Goal: Find specific page/section: Find specific page/section

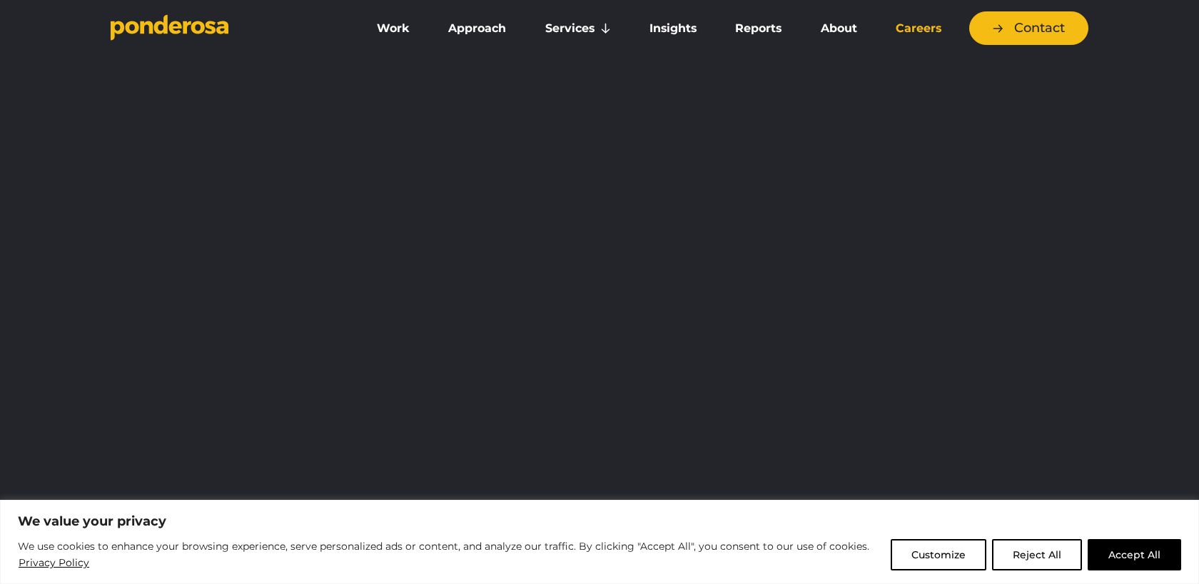
click at [908, 19] on link "Careers" at bounding box center [918, 29] width 78 height 30
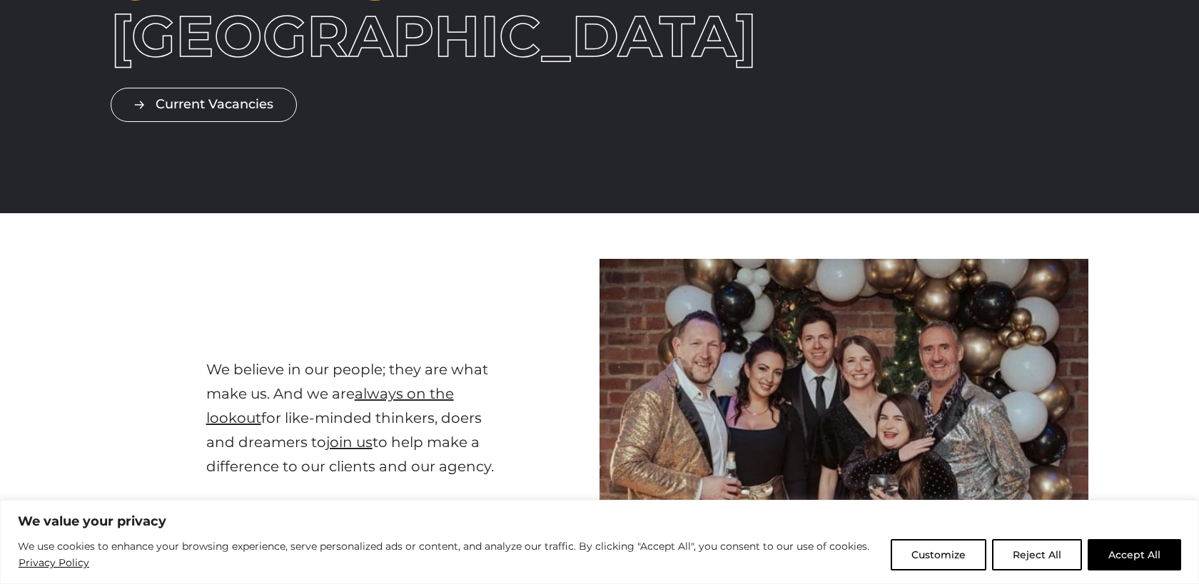
scroll to position [108, 0]
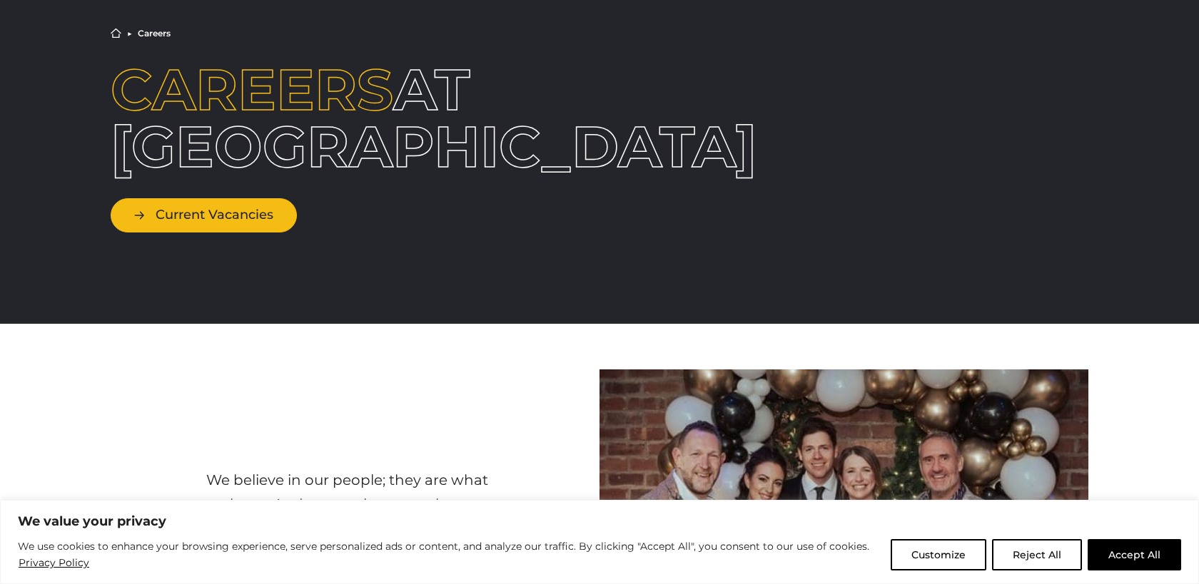
click at [253, 210] on link "Current Vacancies" at bounding box center [204, 215] width 186 height 34
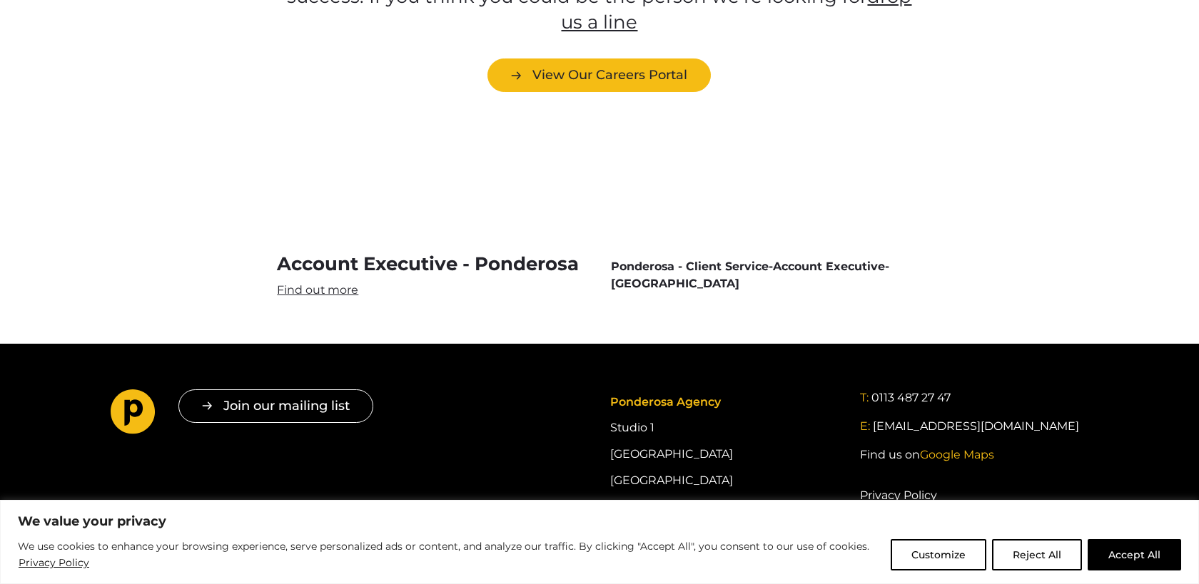
scroll to position [4132, 0]
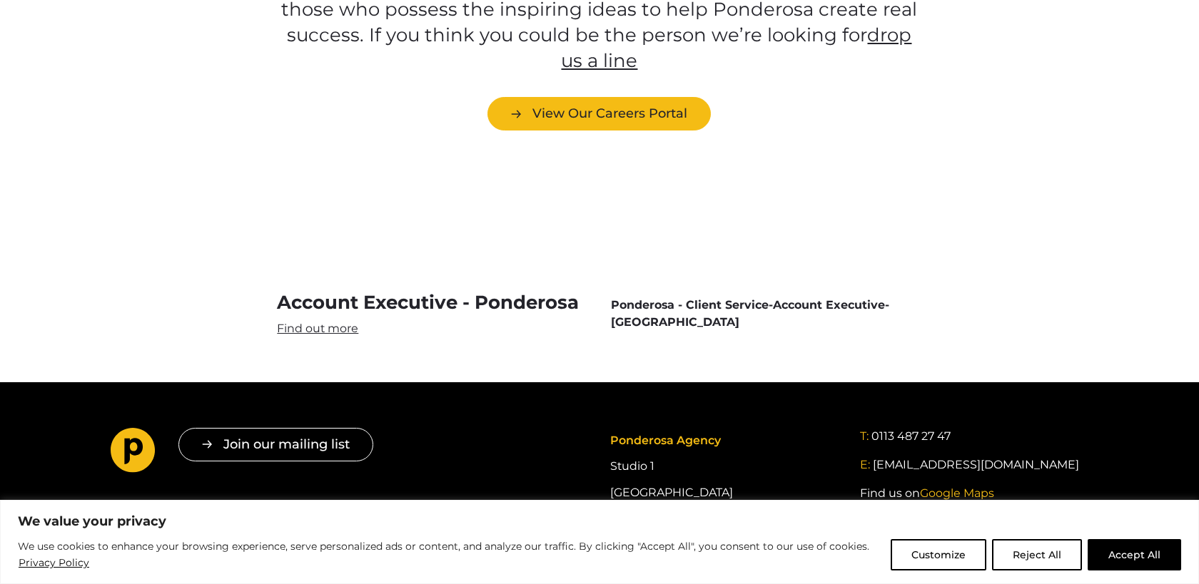
click at [340, 290] on link "Account Executive - Ponderosa" at bounding box center [432, 313] width 311 height 46
